Goal: Complete application form

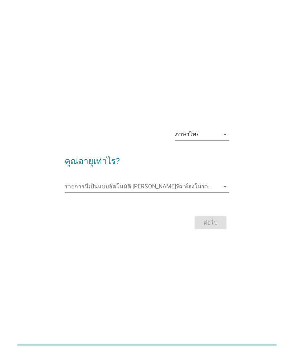
click at [205, 193] on input "รายการนี้เป็นแบบอัตโนมัติ คุณสามารถพิมพ์ลงในรายการนี้" at bounding box center [142, 187] width 155 height 12
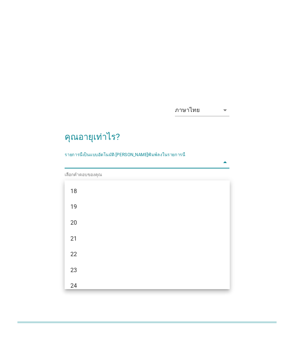
click at [205, 210] on div "18" at bounding box center [140, 214] width 141 height 9
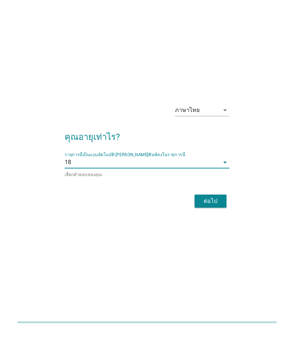
click at [218, 218] on button "ต่อไป" at bounding box center [210, 224] width 32 height 13
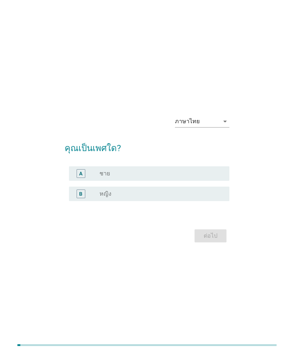
click at [207, 177] on div "radio_button_unchecked ชาย" at bounding box center [158, 173] width 118 height 7
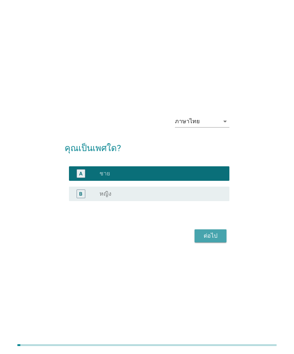
click at [211, 242] on button "ต่อไป" at bounding box center [210, 236] width 32 height 13
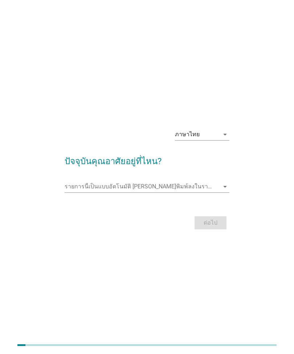
click at [199, 193] on input "รายการนี้เป็นแบบอัตโนมัติ คุณสามารถพิมพ์ลงในรายการนี้" at bounding box center [142, 187] width 155 height 12
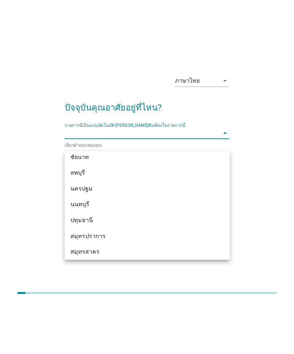
scroll to position [638, 0]
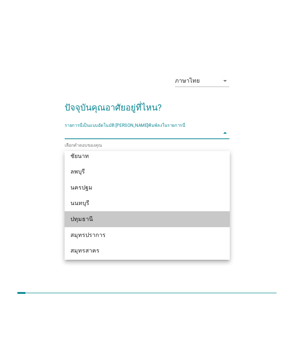
click at [150, 267] on div "ปทุมธานี" at bounding box center [140, 271] width 141 height 9
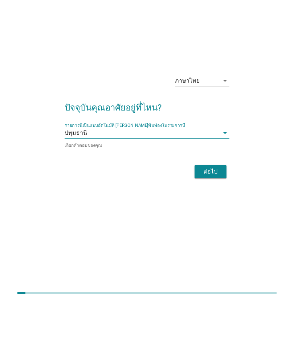
click at [207, 220] on div "ต่อไป" at bounding box center [210, 224] width 20 height 9
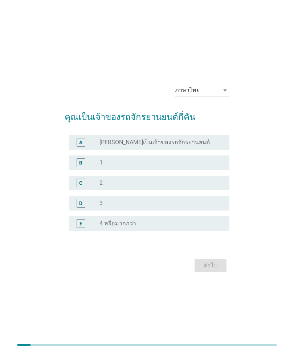
scroll to position [0, 0]
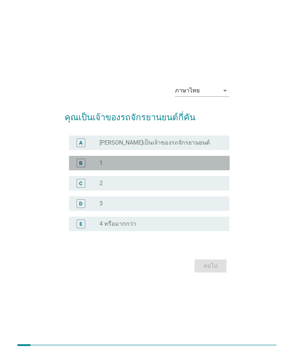
click at [219, 167] on div "radio_button_unchecked 1" at bounding box center [161, 163] width 124 height 7
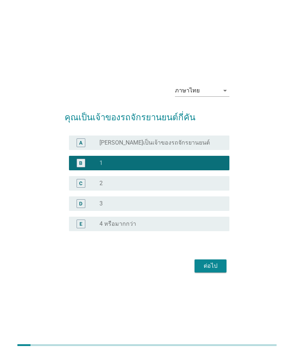
click at [218, 271] on div "ต่อไป" at bounding box center [210, 266] width 20 height 9
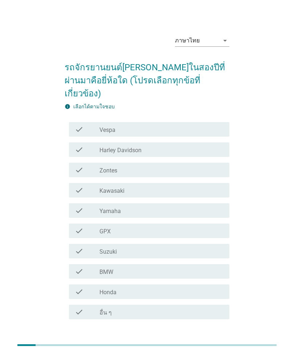
scroll to position [0, 0]
click at [184, 288] on div "check_box_outline_blank Honda" at bounding box center [161, 292] width 124 height 9
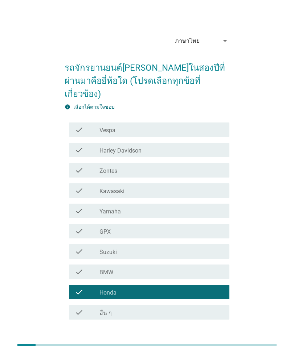
click at [212, 342] on div "ต่อไป" at bounding box center [210, 346] width 20 height 9
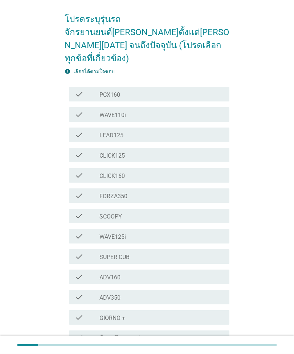
scroll to position [49, 0]
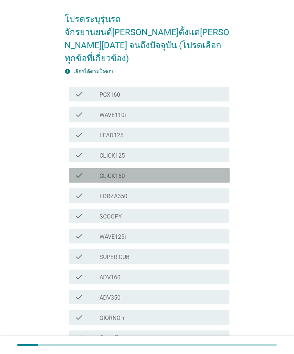
click at [209, 168] on div "check check_box_outline_blank CLICK160" at bounding box center [149, 175] width 161 height 15
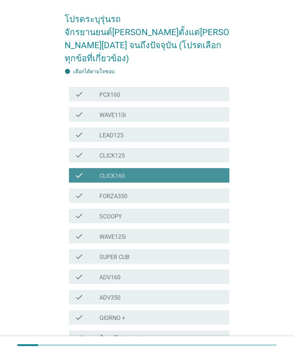
click at [206, 171] on div "check_box_outline_blank CLICK160" at bounding box center [161, 175] width 124 height 9
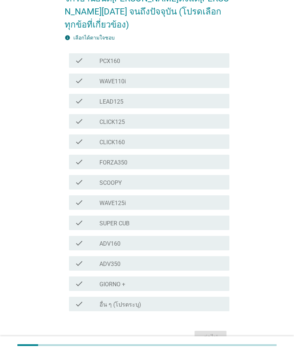
scroll to position [83, 0]
click at [202, 157] on div "check_box_outline_blank FORZA350" at bounding box center [161, 161] width 124 height 9
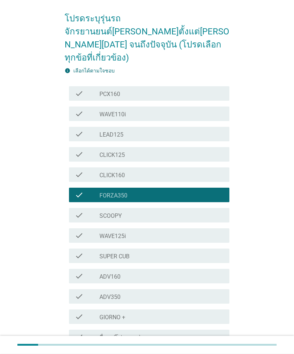
scroll to position [49, 0]
click at [181, 170] on div "check_box_outline_blank CLICK160" at bounding box center [161, 174] width 124 height 9
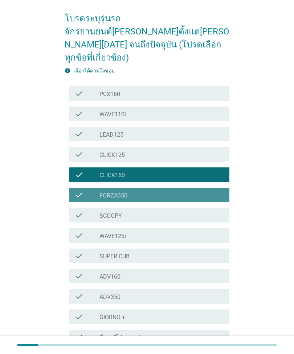
click at [185, 191] on div "check_box_outline_blank FORZA350" at bounding box center [161, 195] width 124 height 9
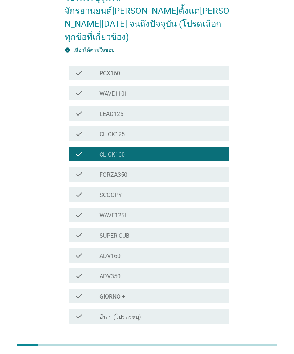
scroll to position [71, 0]
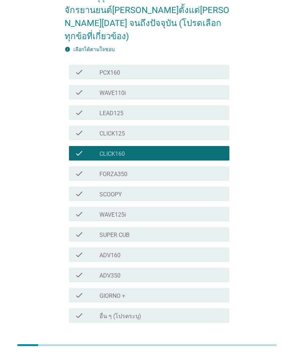
click at [216, 345] on div "ต่อไป" at bounding box center [210, 349] width 20 height 9
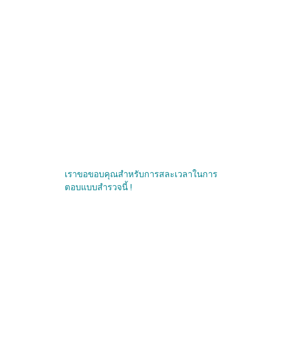
scroll to position [0, 0]
